Goal: Find specific page/section: Find specific page/section

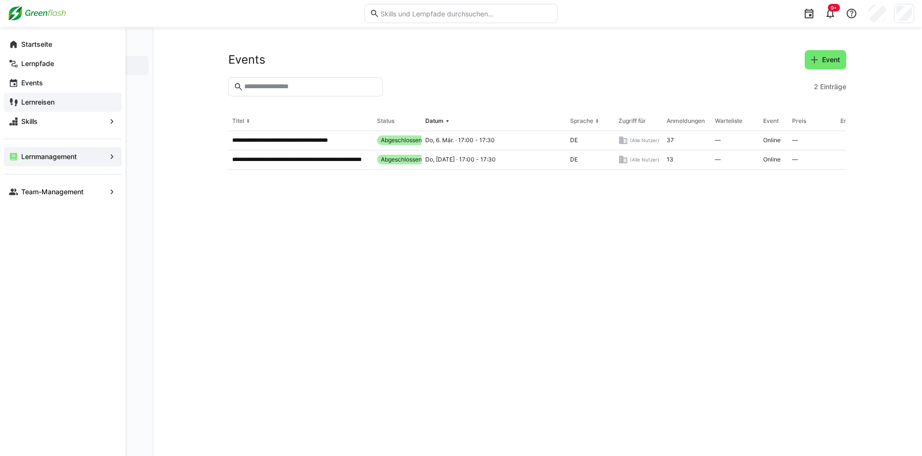
click at [0, 0] on app-navigation-label "Lernreisen" at bounding box center [0, 0] width 0 height 0
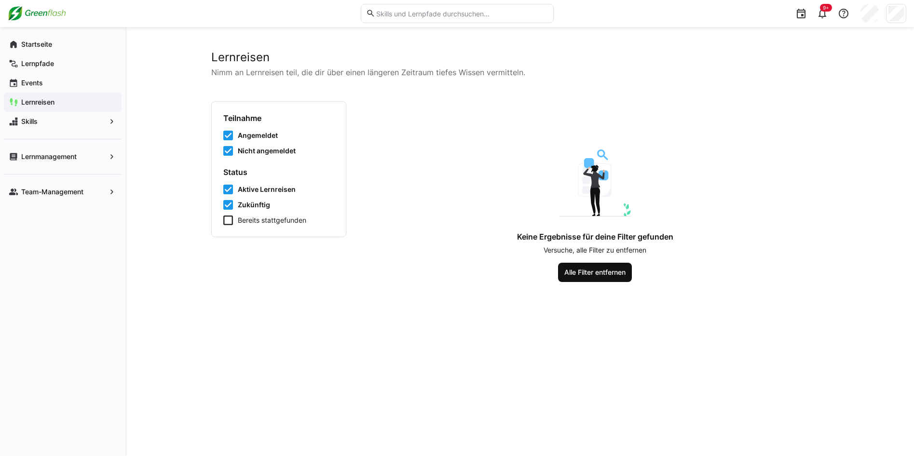
click at [574, 278] on span "Alle Filter entfernen" at bounding box center [595, 272] width 74 height 19
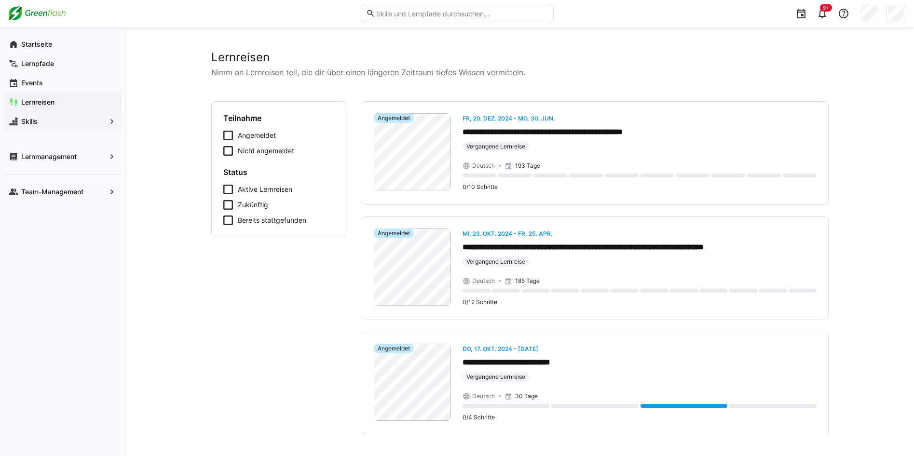
click at [51, 125] on span "Skills" at bounding box center [63, 122] width 86 height 10
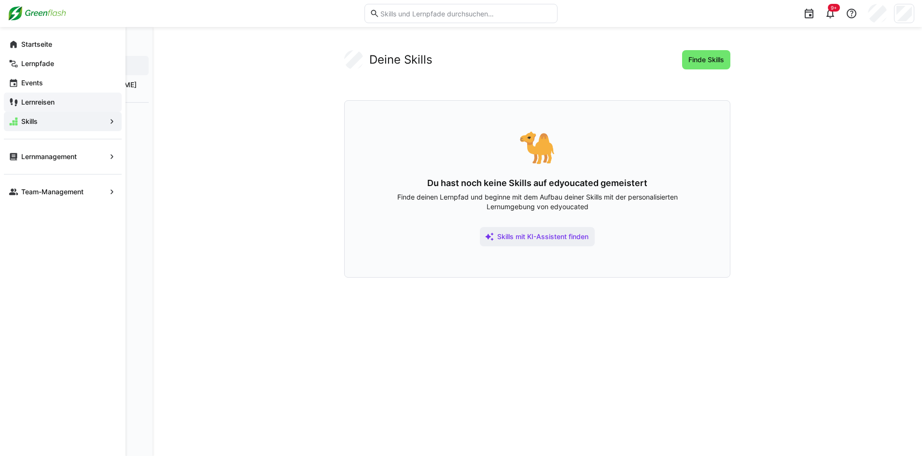
click at [0, 0] on app-navigation-label "Lernreisen" at bounding box center [0, 0] width 0 height 0
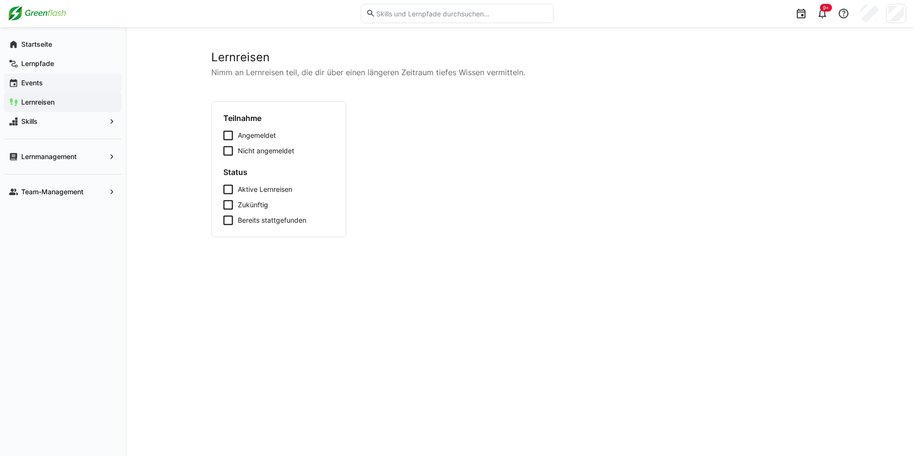
click at [0, 0] on app-navigation-label "Events" at bounding box center [0, 0] width 0 height 0
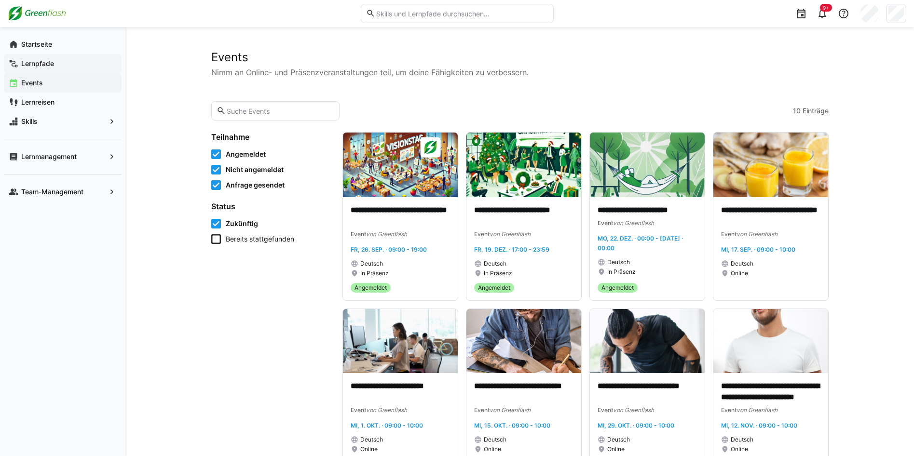
click at [0, 0] on app-navigation-label "Lernpfade" at bounding box center [0, 0] width 0 height 0
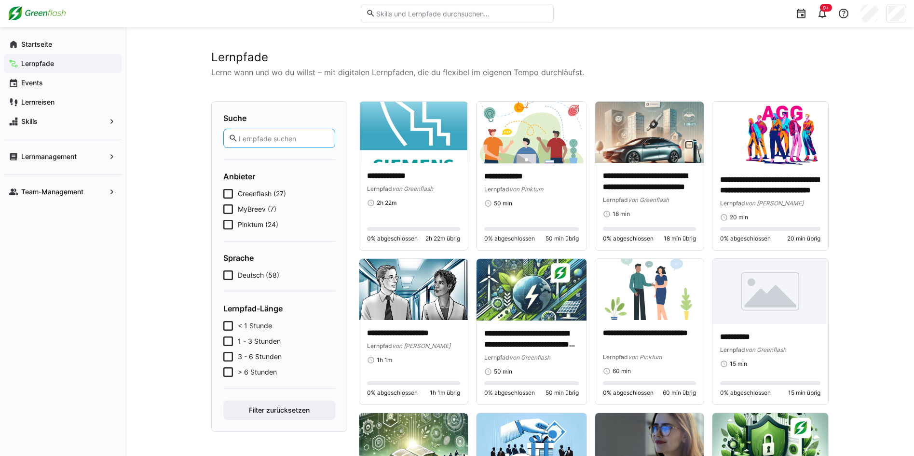
click at [273, 141] on input "text" at bounding box center [284, 138] width 92 height 9
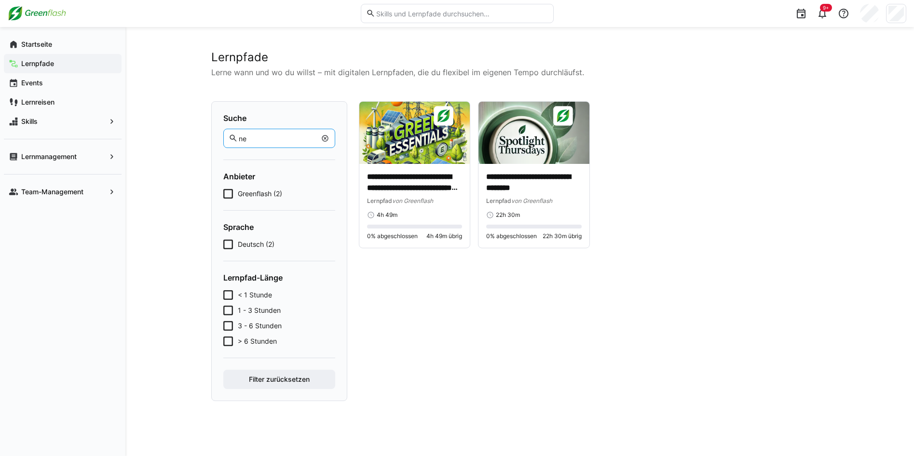
type input "n"
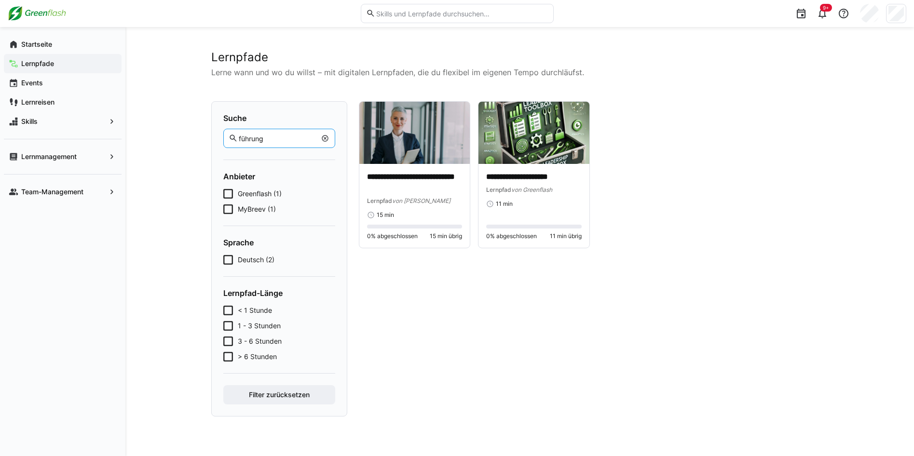
click at [271, 138] on input "führung" at bounding box center [277, 138] width 78 height 9
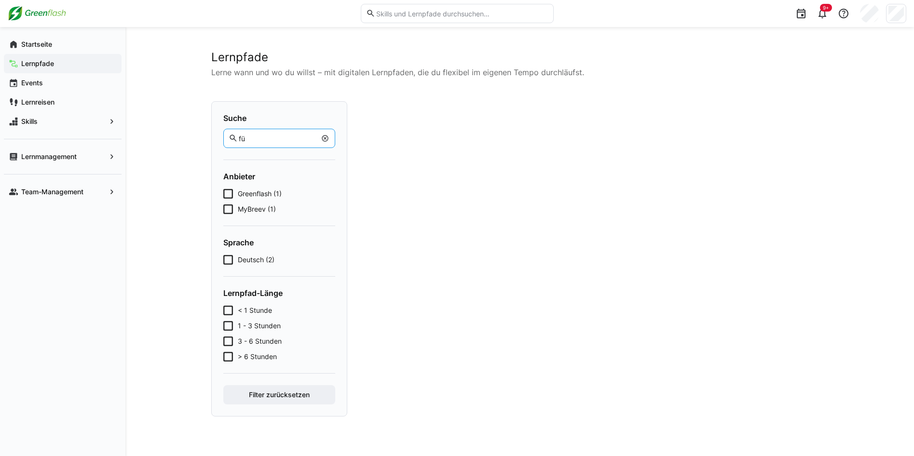
type input "f"
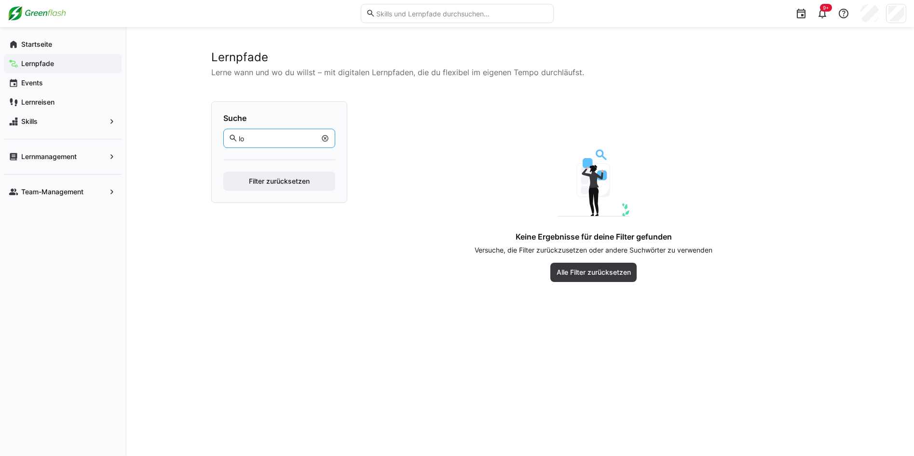
type input "l"
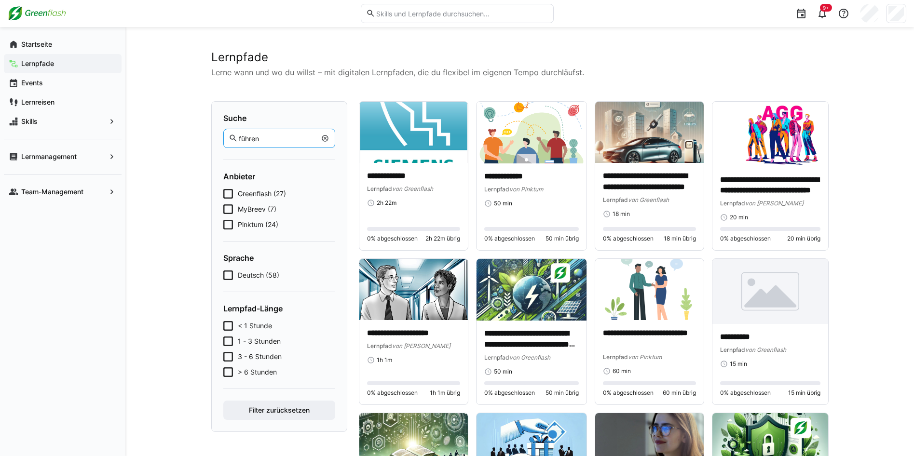
type input "führen"
click at [223, 401] on button "Filter zurücksetzen" at bounding box center [279, 410] width 112 height 19
